Goal: Information Seeking & Learning: Learn about a topic

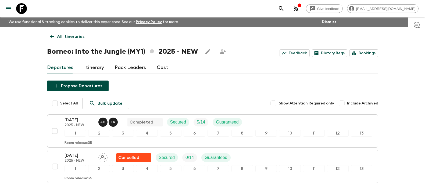
scroll to position [6, 0]
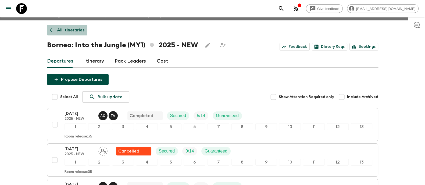
click at [55, 27] on link "All itineraries" at bounding box center [67, 30] width 40 height 11
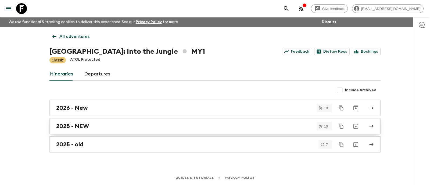
click at [78, 128] on h2 "2025 - NEW" at bounding box center [72, 126] width 33 height 7
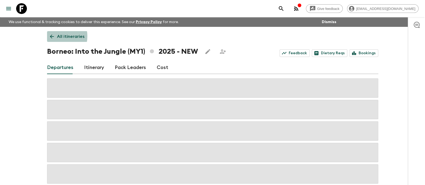
click at [52, 36] on icon at bounding box center [52, 37] width 4 height 4
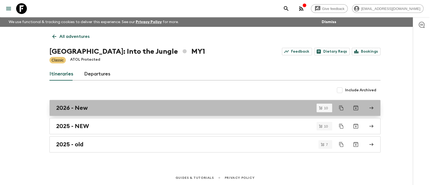
click at [85, 109] on h2 "2026 - New" at bounding box center [72, 108] width 32 height 7
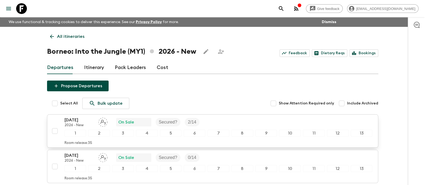
click at [87, 119] on p "[DATE]" at bounding box center [80, 120] width 30 height 6
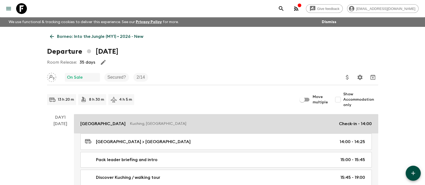
click at [101, 124] on p "[GEOGRAPHIC_DATA]" at bounding box center [102, 124] width 45 height 6
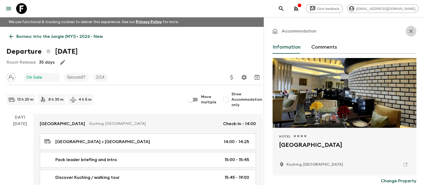
click at [409, 31] on button "button" at bounding box center [411, 31] width 11 height 11
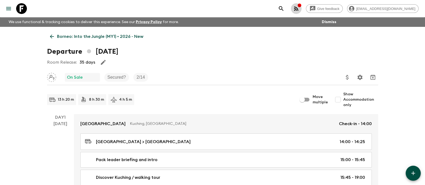
click at [301, 6] on icon "button" at bounding box center [299, 4] width 3 height 3
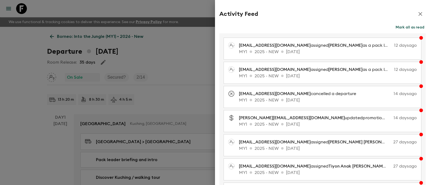
click at [418, 13] on icon "button" at bounding box center [421, 14] width 6 height 6
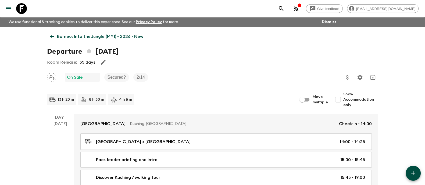
click at [54, 37] on icon at bounding box center [52, 37] width 6 height 6
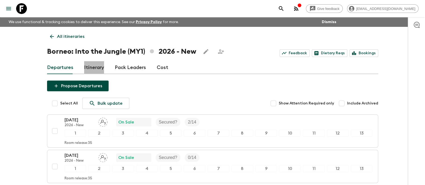
click at [88, 69] on link "Itinerary" at bounding box center [94, 67] width 20 height 13
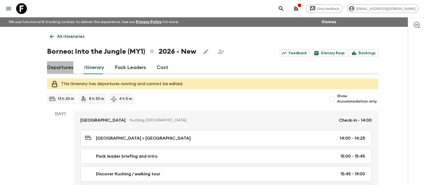
click at [59, 69] on link "Departures" at bounding box center [60, 67] width 26 height 13
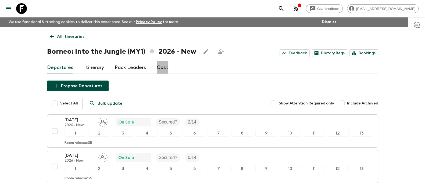
click at [158, 65] on link "Cost" at bounding box center [163, 67] width 12 height 13
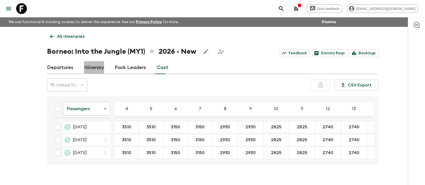
click at [98, 66] on link "Itinerary" at bounding box center [94, 67] width 20 height 13
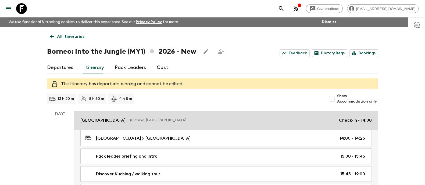
click at [97, 123] on p "[GEOGRAPHIC_DATA]" at bounding box center [102, 120] width 45 height 6
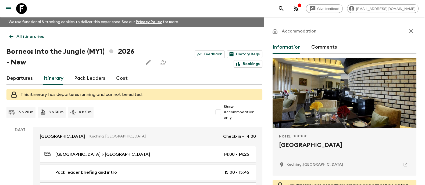
click at [408, 32] on icon "button" at bounding box center [411, 31] width 6 height 6
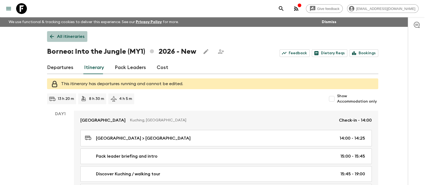
click at [56, 34] on link "All itineraries" at bounding box center [67, 36] width 40 height 11
